Goal: Navigation & Orientation: Go to known website

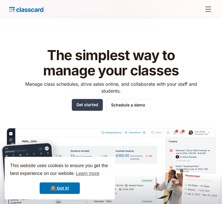
click at [165, 44] on div "The simplest way to manage your classes Manage class schedules, drive sales onl…" at bounding box center [111, 126] width 209 height 175
click at [211, 10] on div "menu" at bounding box center [209, 9] width 14 height 14
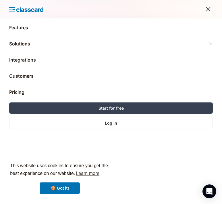
click at [111, 132] on div "Log in Log in Start for free" at bounding box center [111, 131] width 204 height 59
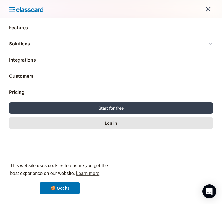
click at [111, 126] on div "Log in" at bounding box center [111, 123] width 12 height 6
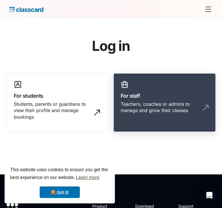
click at [162, 94] on h3 "For staff" at bounding box center [165, 96] width 88 height 8
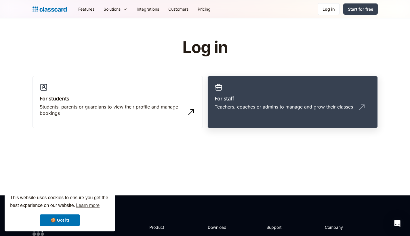
click at [260, 110] on div "Teachers, coaches or admins to manage and grow their classes" at bounding box center [293, 109] width 156 height 11
